Goal: Task Accomplishment & Management: Manage account settings

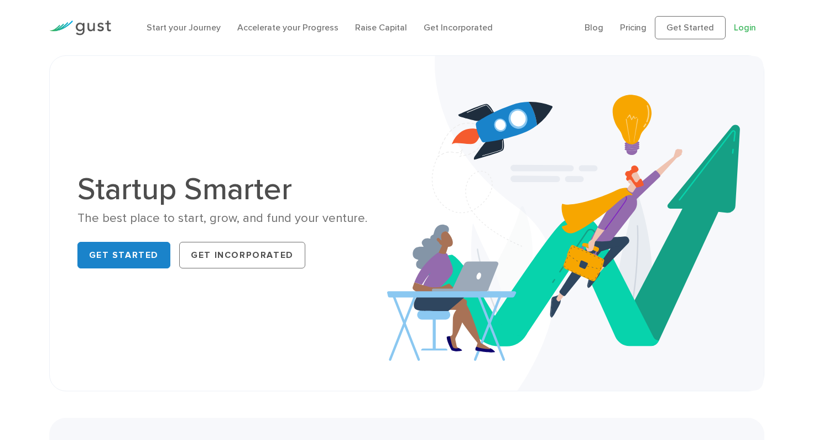
click at [754, 24] on link "Login" at bounding box center [745, 27] width 22 height 11
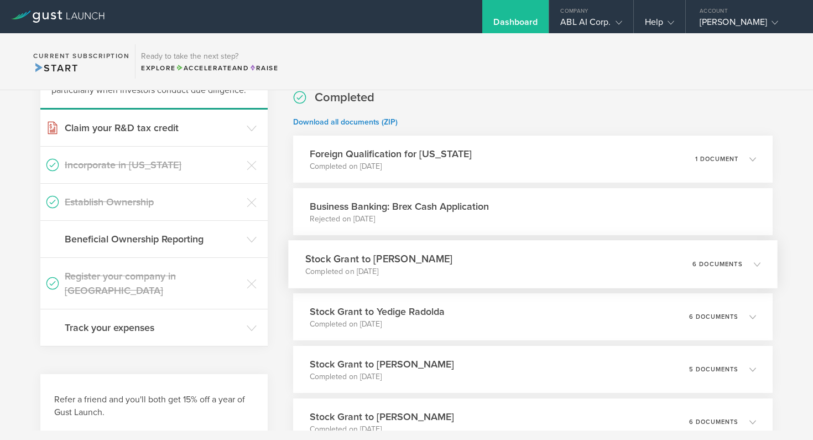
scroll to position [290, 0]
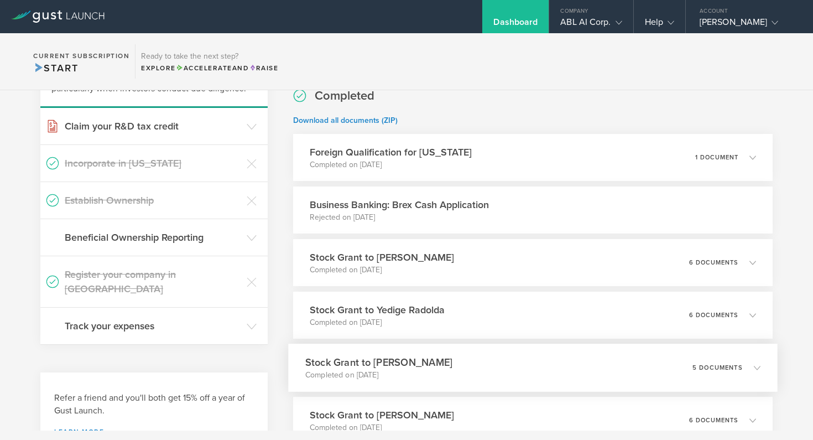
click at [641, 382] on div "Stock Grant to [PERSON_NAME] Completed on [DATE] 5 documents" at bounding box center [532, 367] width 489 height 48
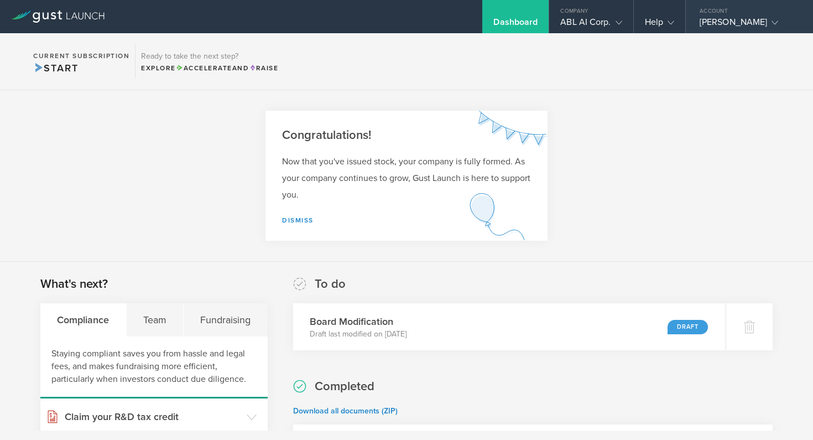
scroll to position [0, 0]
click at [778, 23] on polyline at bounding box center [775, 22] width 6 height 3
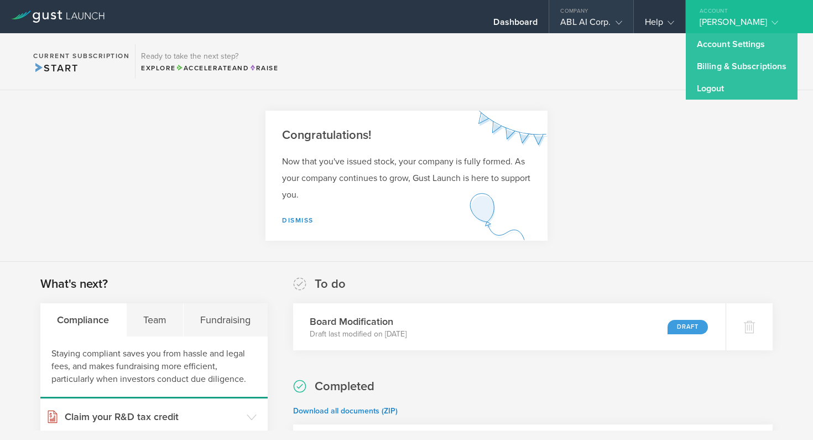
click at [607, 27] on div "ABL AI Corp." at bounding box center [590, 25] width 61 height 17
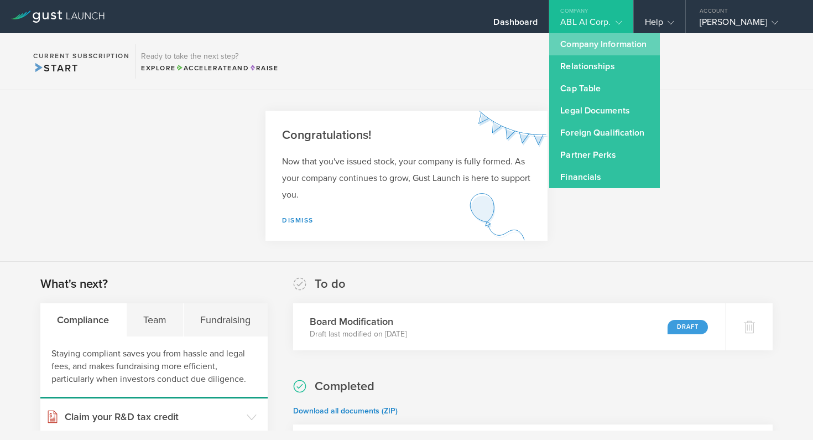
click at [587, 46] on link "Company Information" at bounding box center [604, 44] width 111 height 22
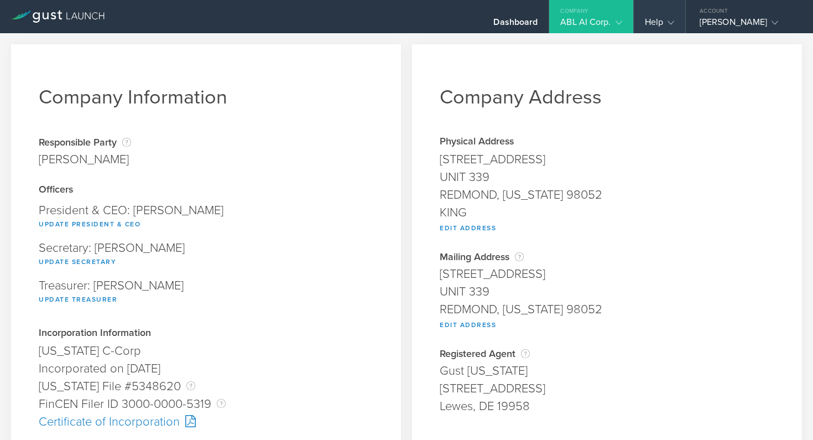
click at [676, 22] on div "Help" at bounding box center [659, 16] width 51 height 33
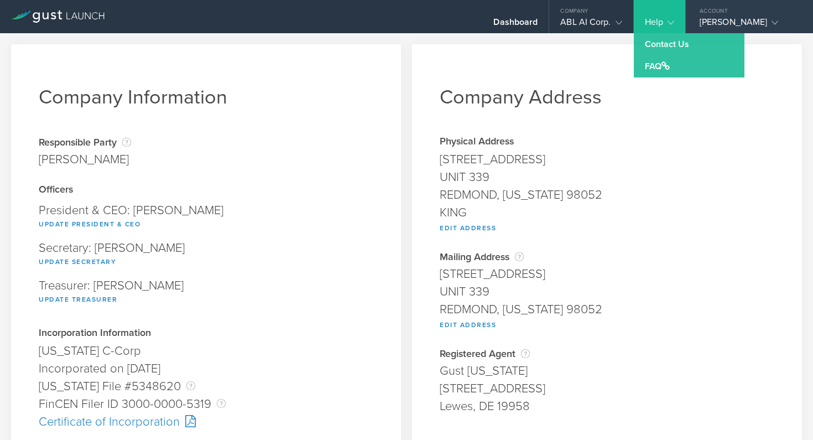
click at [718, 23] on div "ABLAY SARMANTAY" at bounding box center [747, 25] width 94 height 17
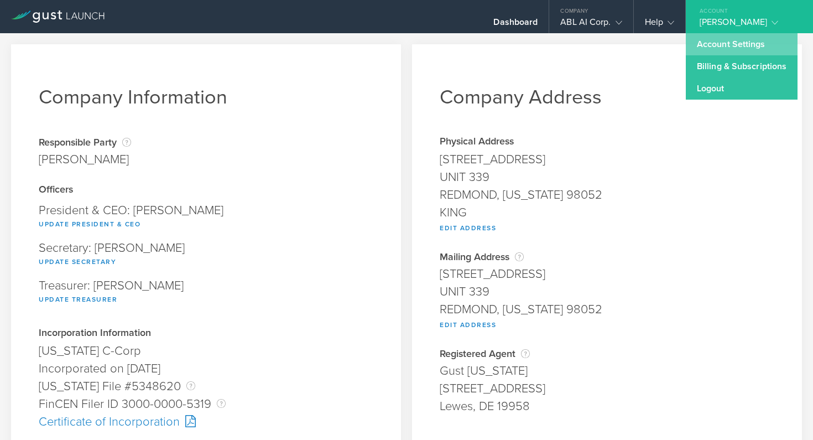
click at [715, 45] on link "Account Settings" at bounding box center [742, 44] width 112 height 22
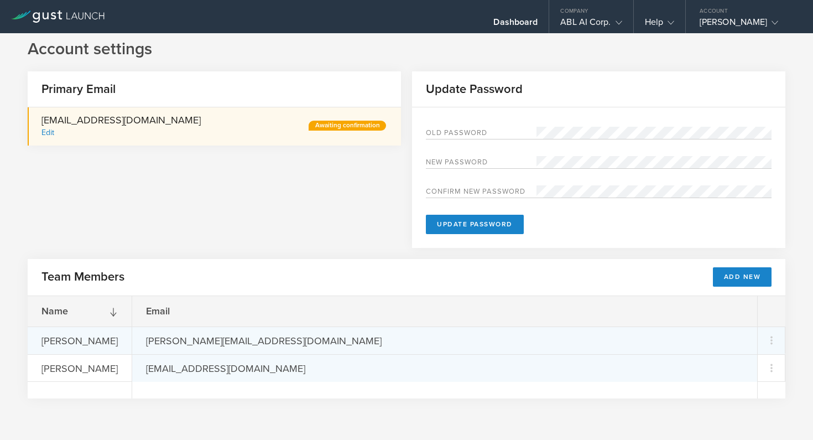
scroll to position [6, 0]
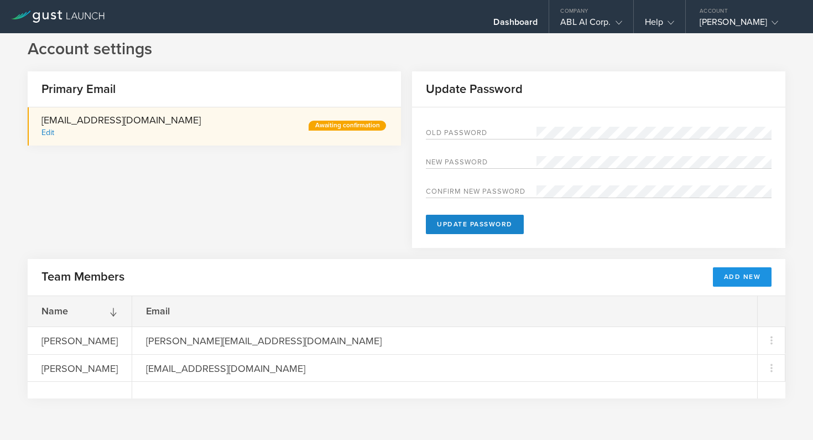
click at [734, 280] on button "Add New" at bounding box center [742, 276] width 59 height 19
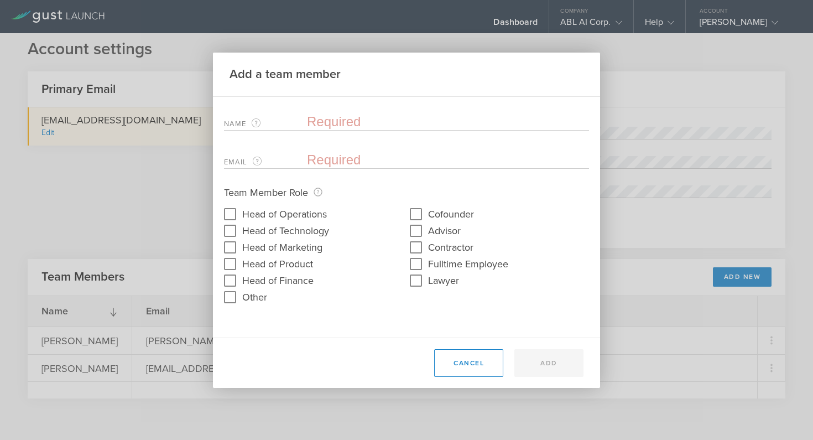
click at [414, 227] on input "Advisor" at bounding box center [416, 231] width 18 height 18
checkbox input "false"
click at [234, 282] on input "Head of Finance" at bounding box center [230, 281] width 18 height 18
checkbox input "true"
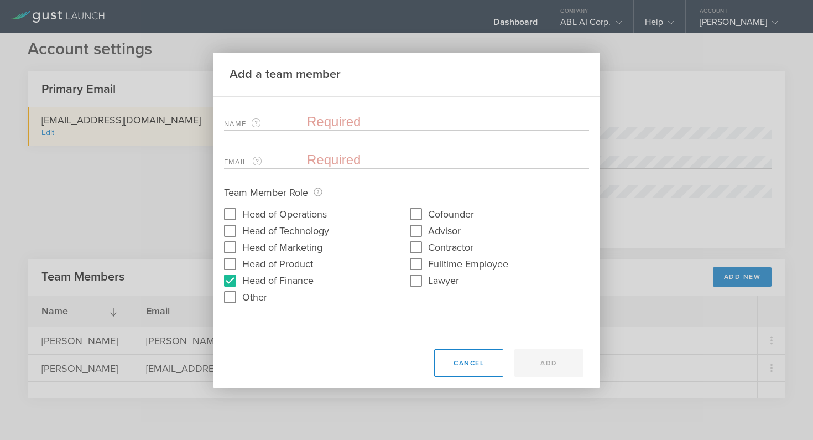
click at [233, 296] on input "Other" at bounding box center [230, 297] width 18 height 18
checkbox input "true"
click at [226, 274] on input "Head of Finance" at bounding box center [230, 281] width 18 height 18
checkbox input "false"
click at [238, 315] on input "text" at bounding box center [406, 317] width 365 height 12
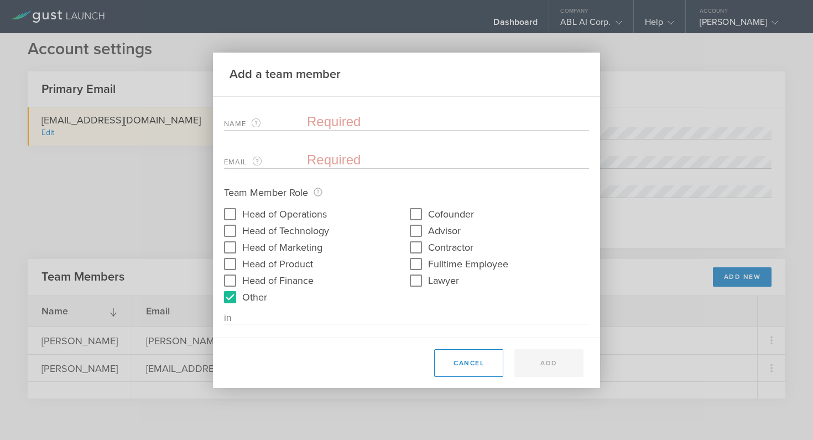
type input "i"
type input "angel"
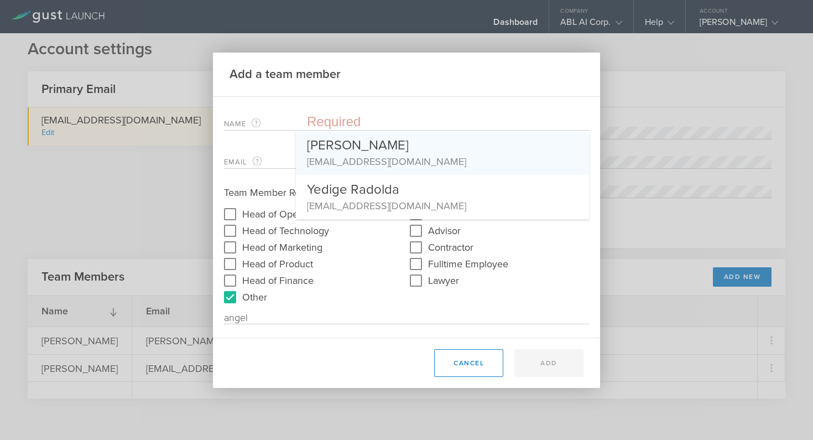
click at [336, 145] on div "Olzhas Abdirakhman" at bounding box center [442, 142] width 271 height 23
type input "Olzhas Abdirakhman"
type input "o.abdrakhman@gmail.com"
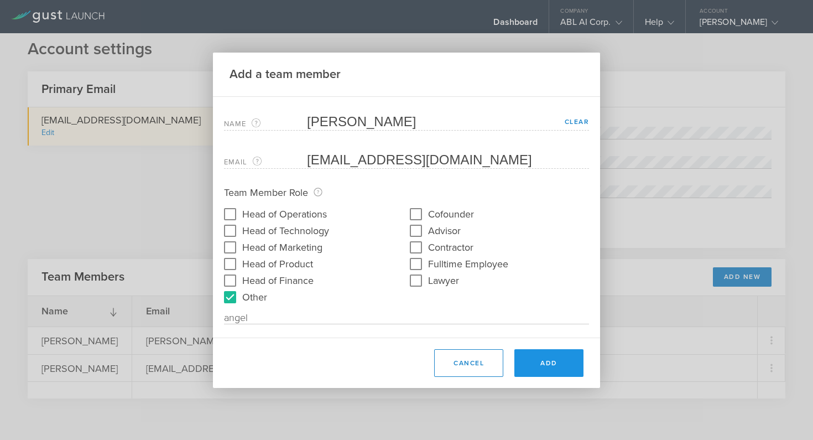
click at [540, 358] on button "Add" at bounding box center [548, 363] width 69 height 28
